Goal: Information Seeking & Learning: Learn about a topic

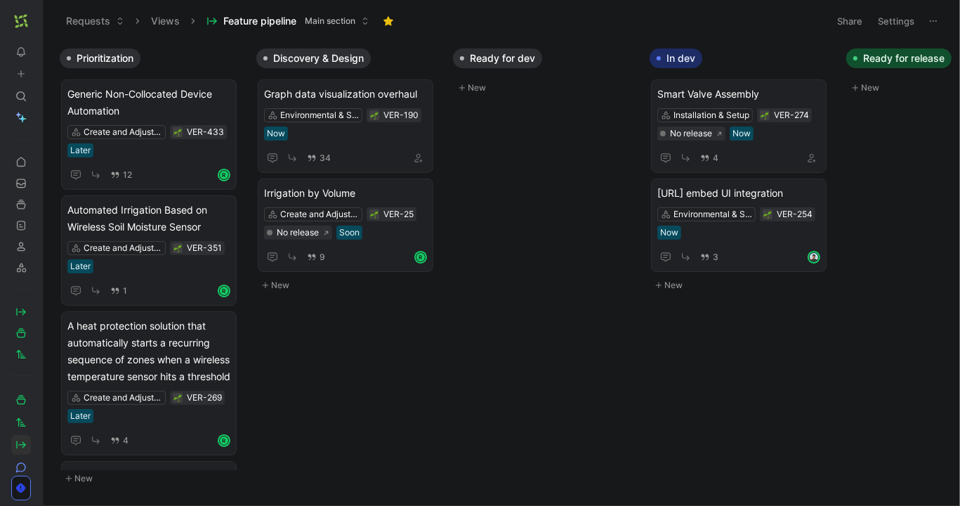
click at [45, 25] on use at bounding box center [46, 21] width 8 height 8
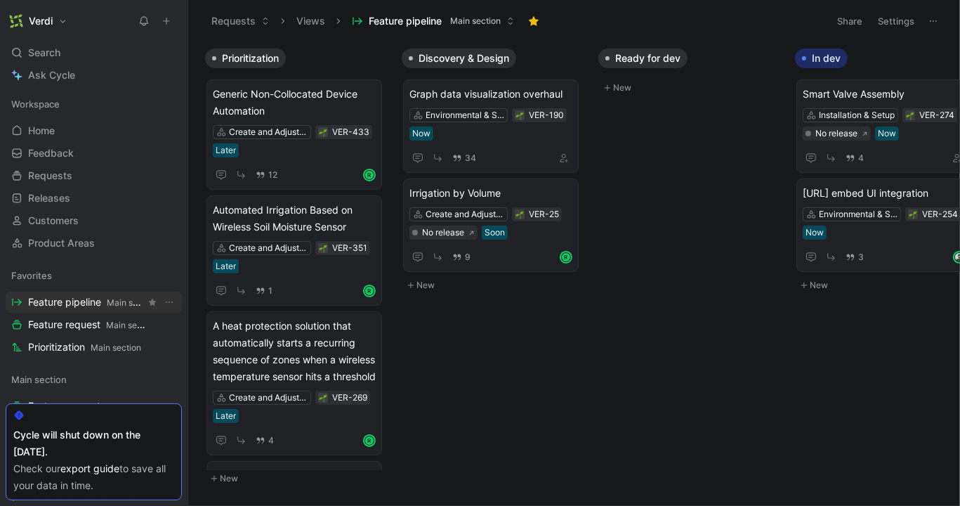
click at [79, 306] on span "Feature pipeline Main section" at bounding box center [86, 302] width 117 height 15
click at [72, 302] on span "Feature pipeline Main section" at bounding box center [86, 302] width 117 height 15
click at [72, 318] on span "Feature request Main section" at bounding box center [86, 324] width 117 height 15
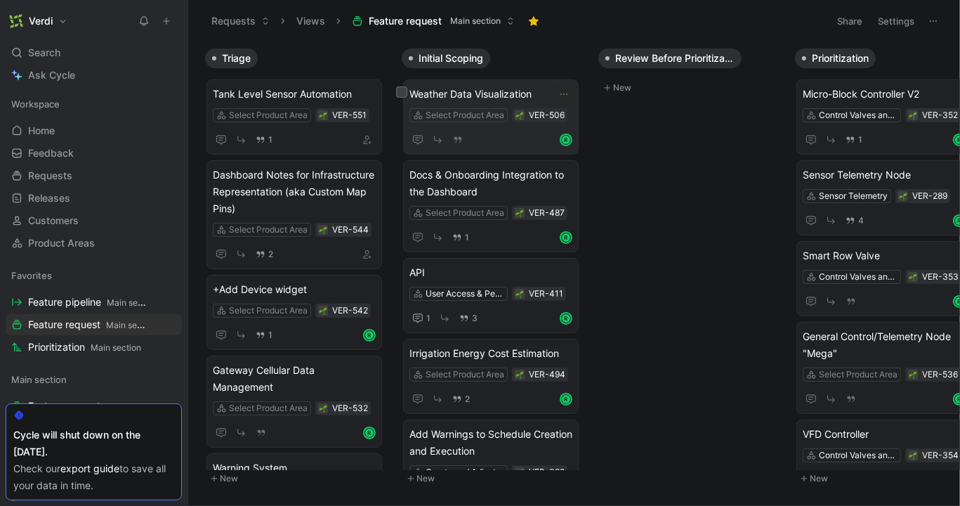
click at [459, 92] on span "Weather Data Visualization" at bounding box center [490, 94] width 163 height 17
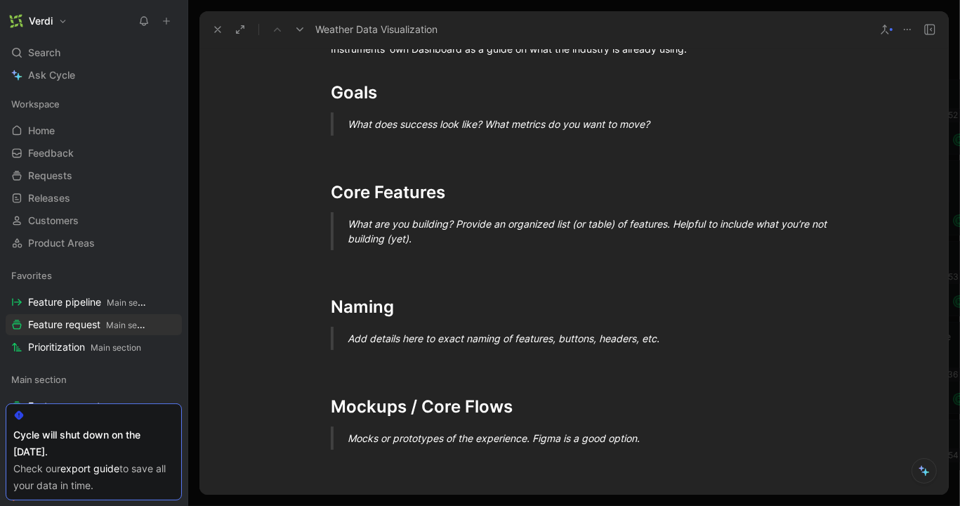
scroll to position [497, 0]
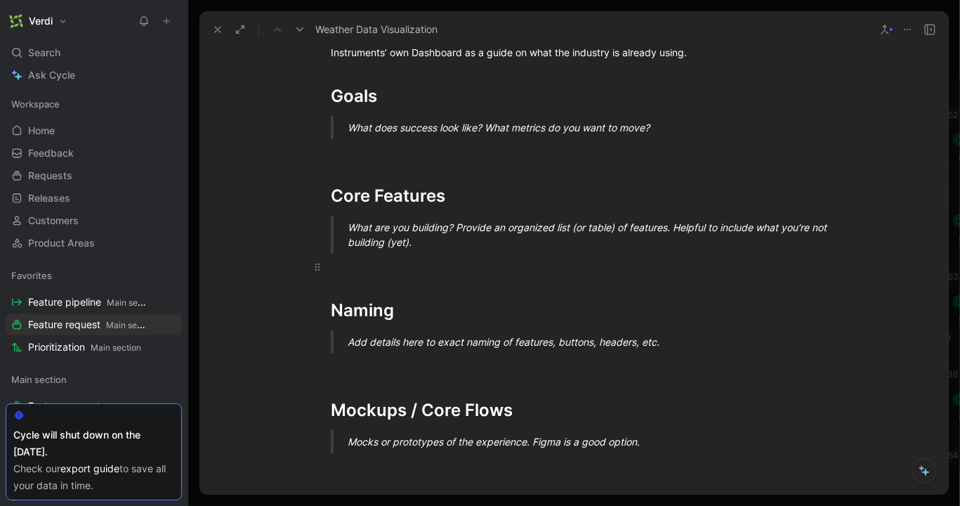
click at [416, 267] on div at bounding box center [574, 266] width 486 height 15
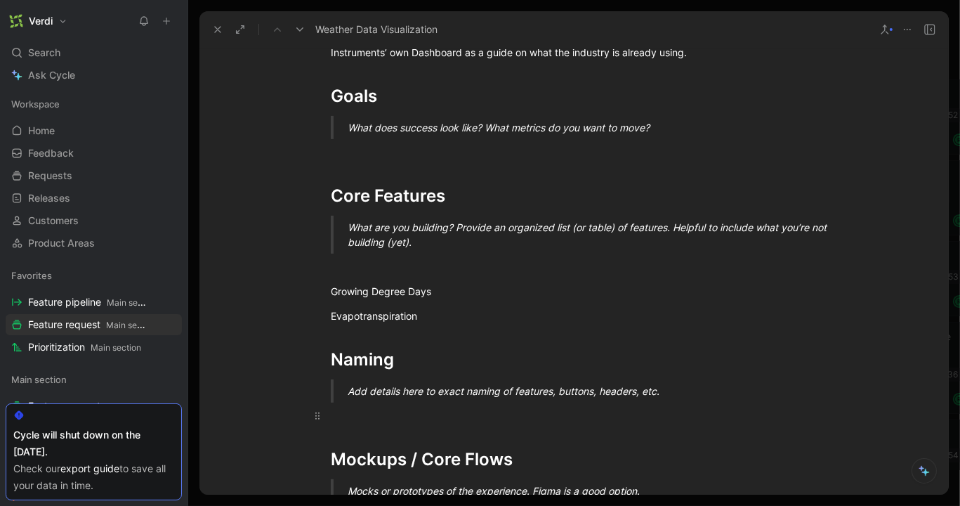
click at [357, 424] on p "To enrich screen reader interactions, please activate Accessibility in Grammarl…" at bounding box center [573, 415] width 539 height 23
click at [449, 312] on div "Evapotranspiration" at bounding box center [574, 315] width 486 height 15
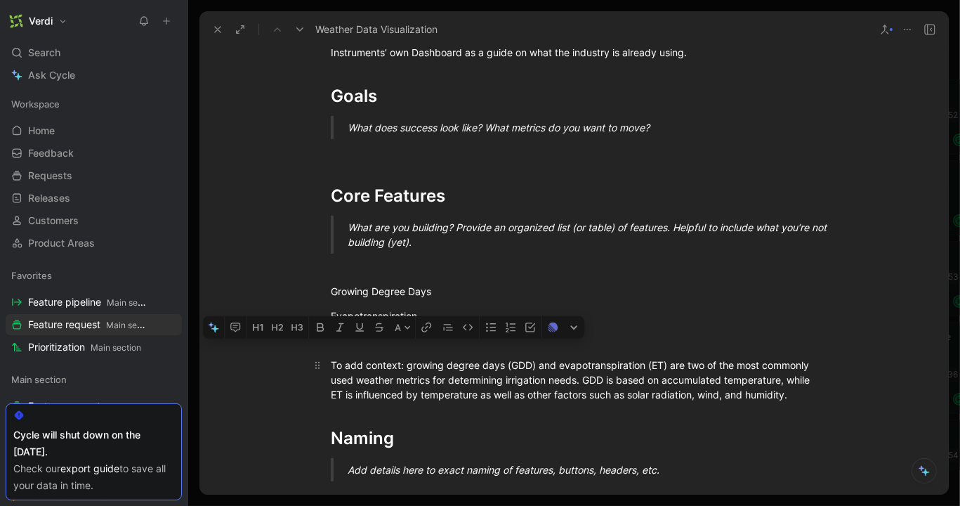
drag, startPoint x: 411, startPoint y: 362, endPoint x: 331, endPoint y: 361, distance: 79.4
click at [331, 361] on div "To add context: growing degree days (GDD) and evapotranspiration (ET) are two o…" at bounding box center [574, 379] width 486 height 44
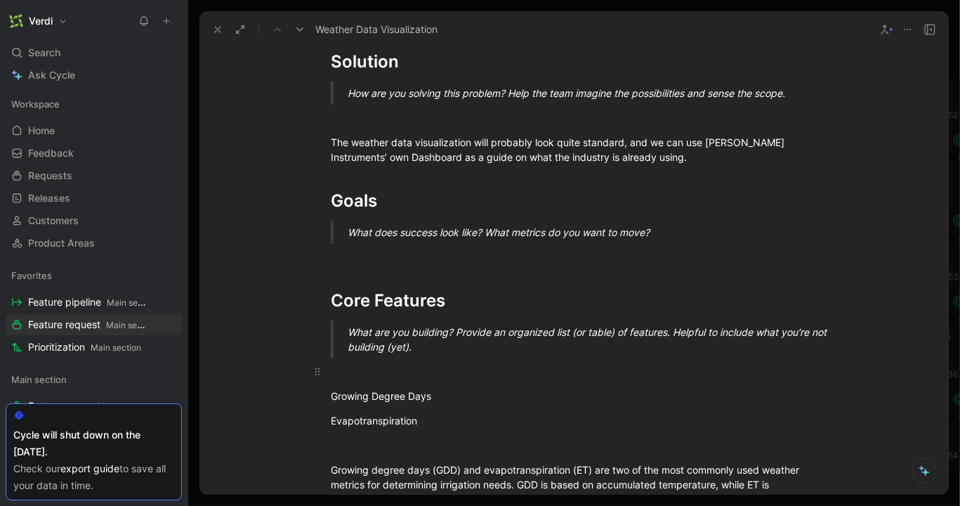
scroll to position [549, 0]
